Goal: Find specific page/section: Find specific page/section

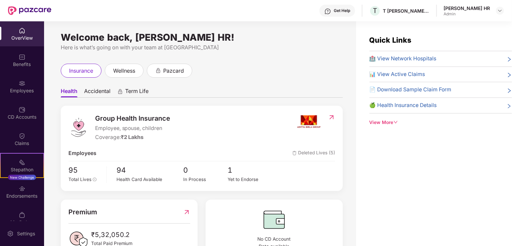
click at [25, 31] on div "OverView" at bounding box center [22, 33] width 44 height 25
click at [23, 79] on div at bounding box center [22, 82] width 7 height 7
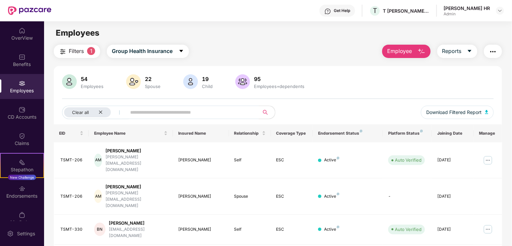
click at [156, 113] on input "text" at bounding box center [190, 112] width 120 height 10
type input "*"
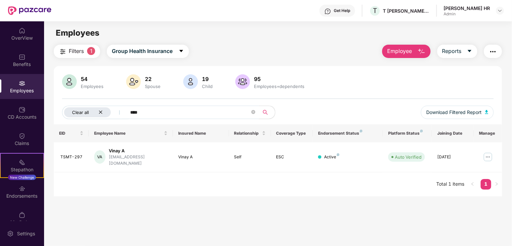
click at [101, 112] on icon "close" at bounding box center [100, 112] width 4 height 4
click at [151, 56] on button "Group Health Insurance" at bounding box center [136, 51] width 82 height 13
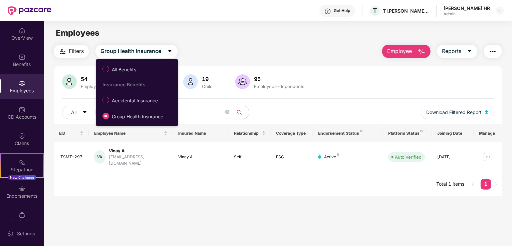
click at [138, 95] on label "Accidental Insurance" at bounding box center [131, 99] width 65 height 11
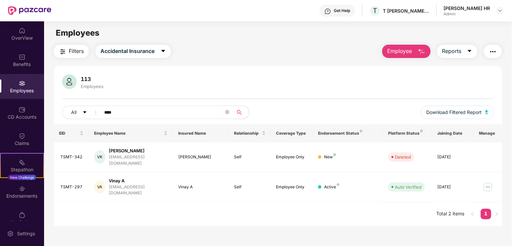
click at [156, 115] on input "****" at bounding box center [164, 112] width 120 height 10
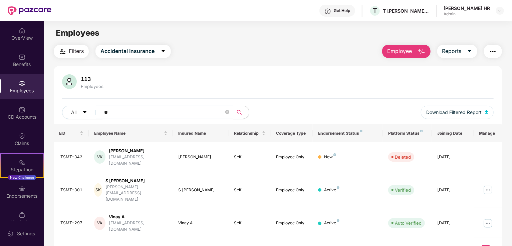
type input "*"
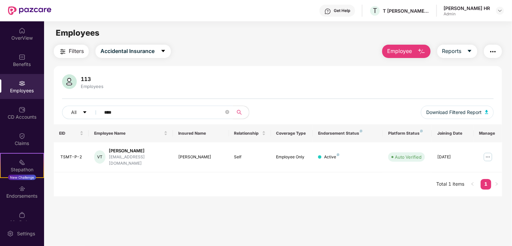
click at [160, 111] on input "****" at bounding box center [164, 112] width 120 height 10
type input "*"
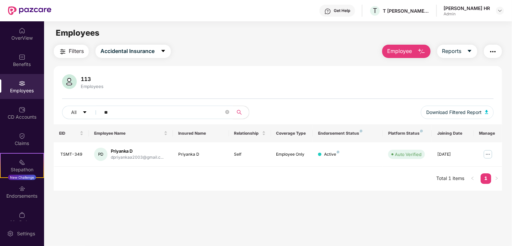
type input "*"
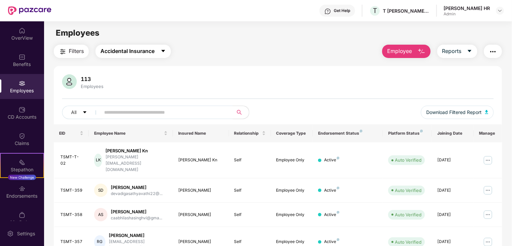
click at [144, 46] on button "Accidental Insurance" at bounding box center [132, 51] width 75 height 13
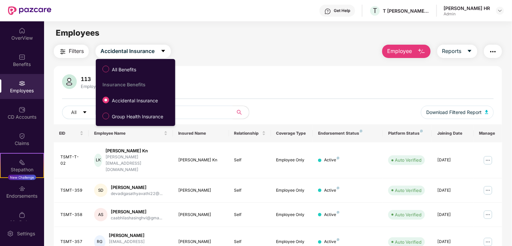
click at [128, 118] on span "Group Health Insurance" at bounding box center [137, 116] width 57 height 7
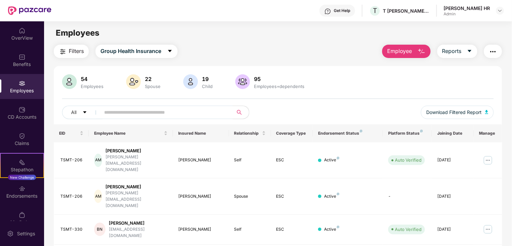
click at [136, 114] on input "text" at bounding box center [164, 112] width 120 height 10
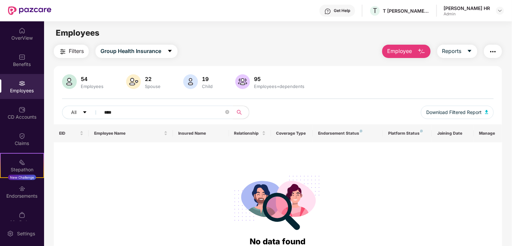
type input "****"
click at [144, 57] on button "Group Health Insurance" at bounding box center [136, 51] width 82 height 13
